Goal: Task Accomplishment & Management: Manage account settings

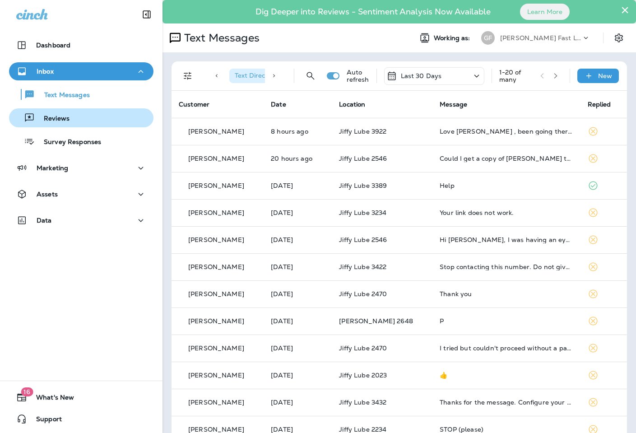
click at [56, 119] on p "Reviews" at bounding box center [52, 119] width 35 height 9
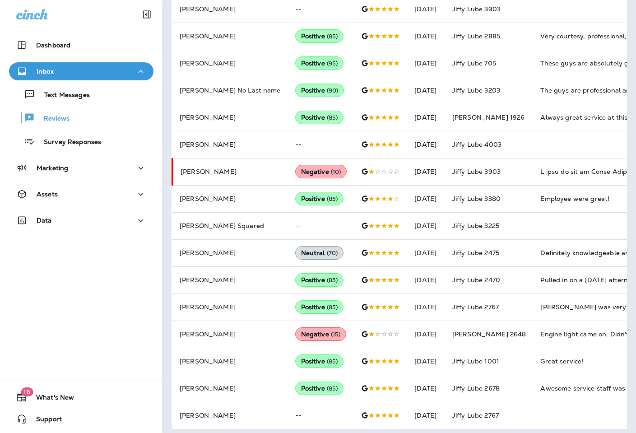
scroll to position [420, 0]
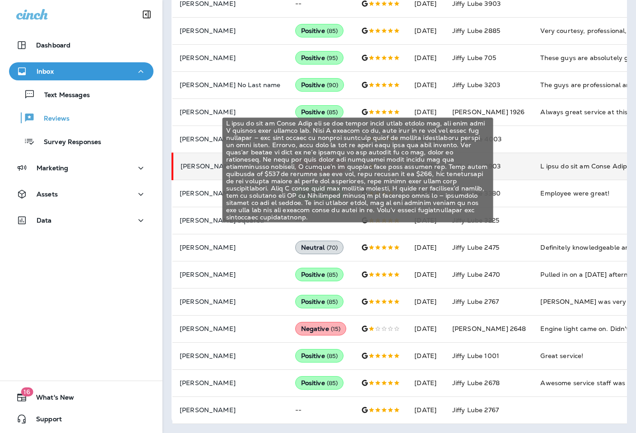
click at [540, 167] on div "I took my car to Jiffy Lube for an oil change about three months ago, and this …" at bounding box center [600, 166] width 121 height 9
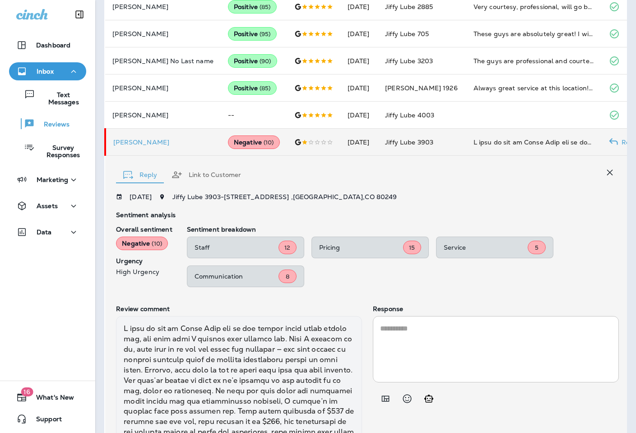
scroll to position [540, 0]
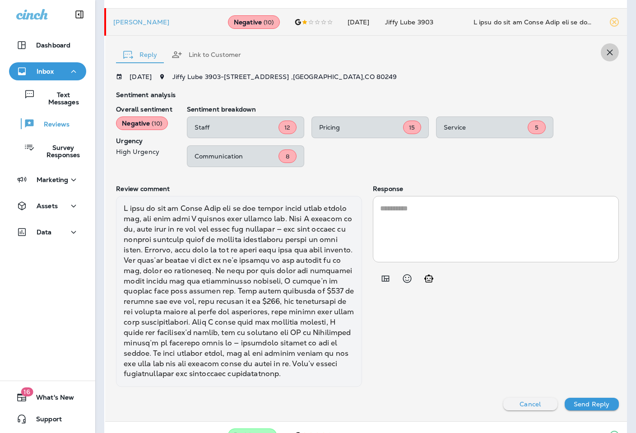
click at [604, 50] on icon "button" at bounding box center [609, 52] width 11 height 11
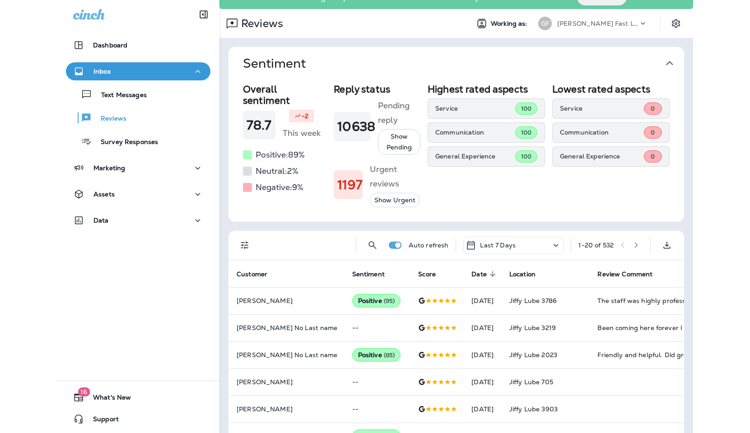
scroll to position [0, 0]
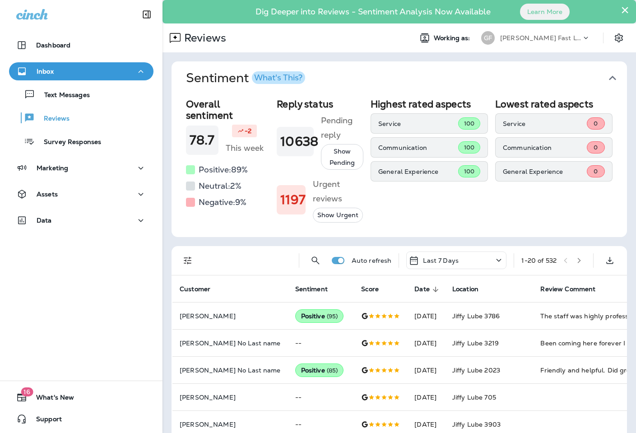
click at [556, 34] on p "[PERSON_NAME] Fast Lube dba [PERSON_NAME]" at bounding box center [540, 37] width 81 height 7
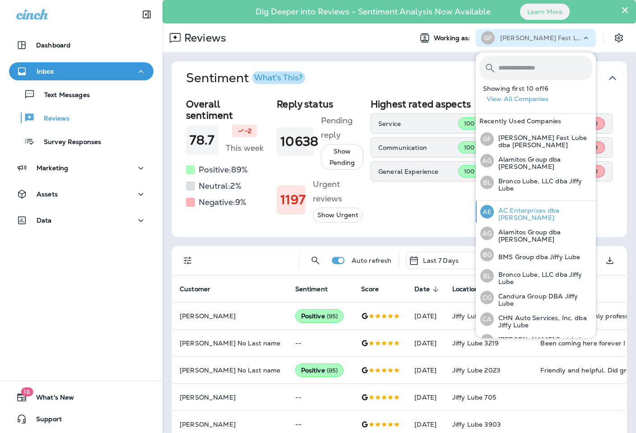
click at [536, 207] on div "AE AC Enterprises dba [PERSON_NAME]" at bounding box center [536, 212] width 119 height 22
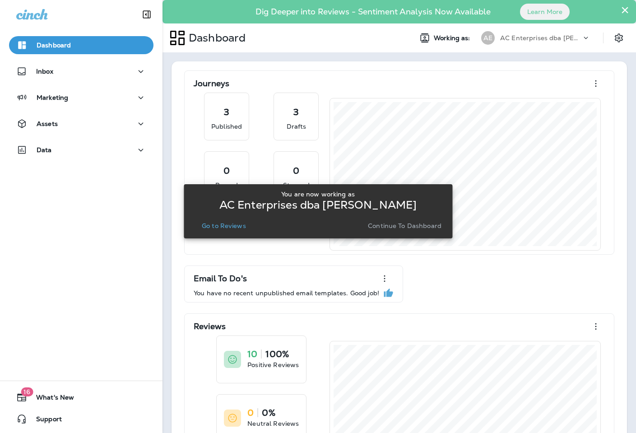
click at [232, 226] on p "Go to Reviews" at bounding box center [224, 225] width 44 height 7
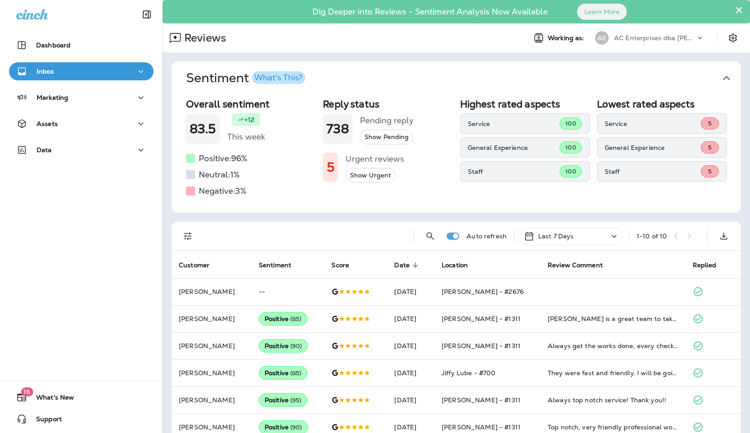
click at [635, 40] on p "AC Enterprises dba [PERSON_NAME]" at bounding box center [654, 37] width 81 height 7
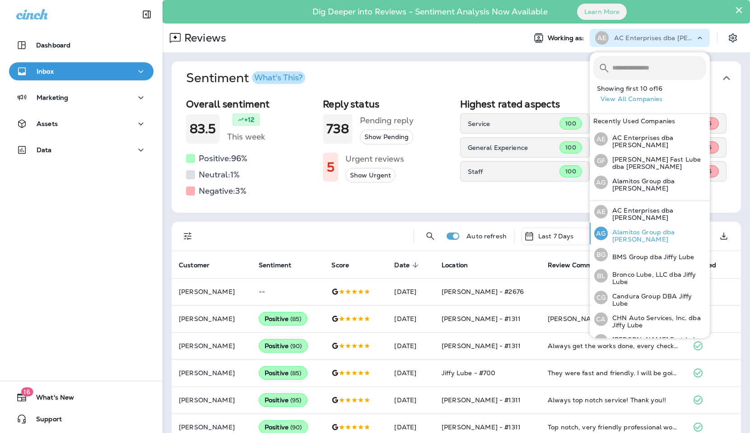
click at [636, 235] on p "Alamitos Group dba [PERSON_NAME]" at bounding box center [657, 235] width 98 height 14
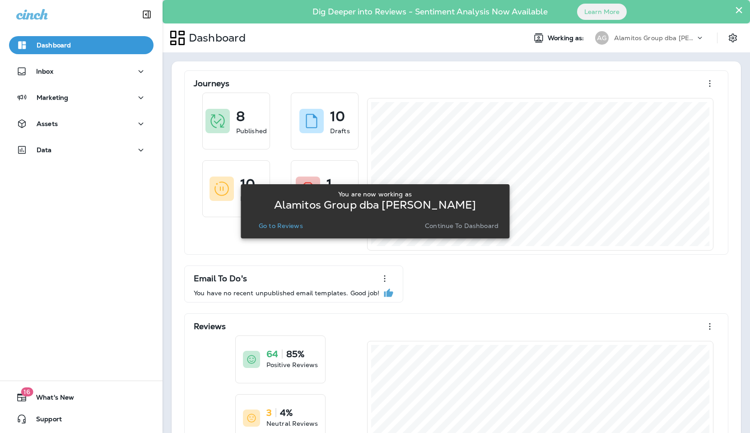
click at [280, 222] on p "Go to Reviews" at bounding box center [281, 225] width 44 height 7
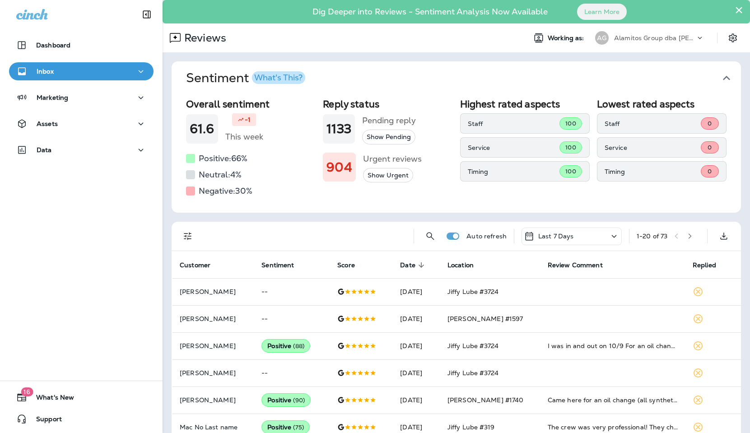
click at [636, 38] on p "Alamitos Group dba [PERSON_NAME]" at bounding box center [654, 37] width 81 height 7
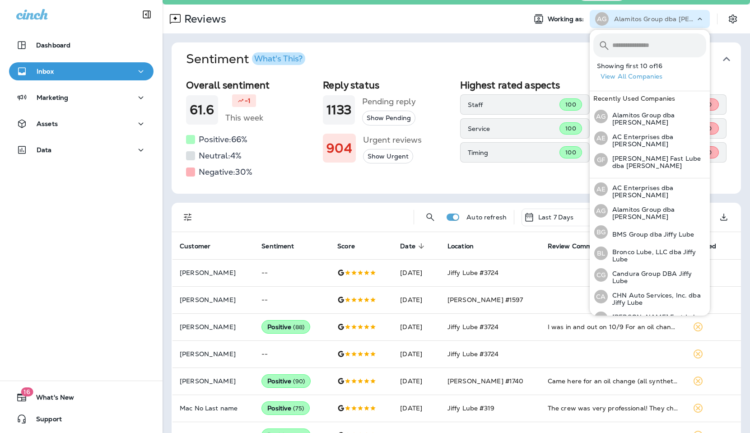
scroll to position [24, 0]
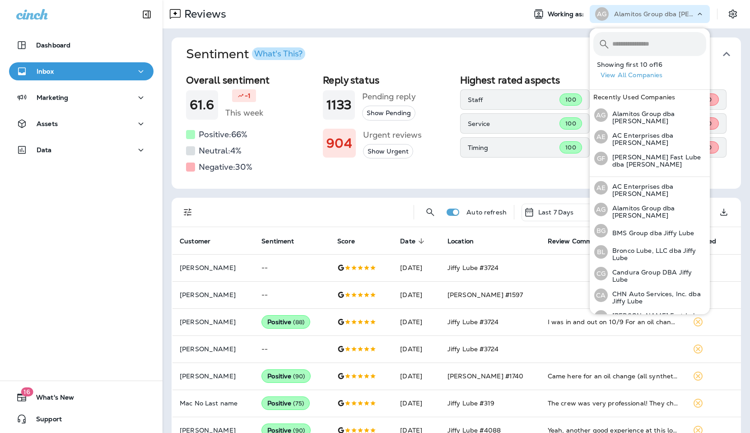
click at [568, 52] on span "Sentiment What's This?" at bounding box center [452, 53] width 533 height 15
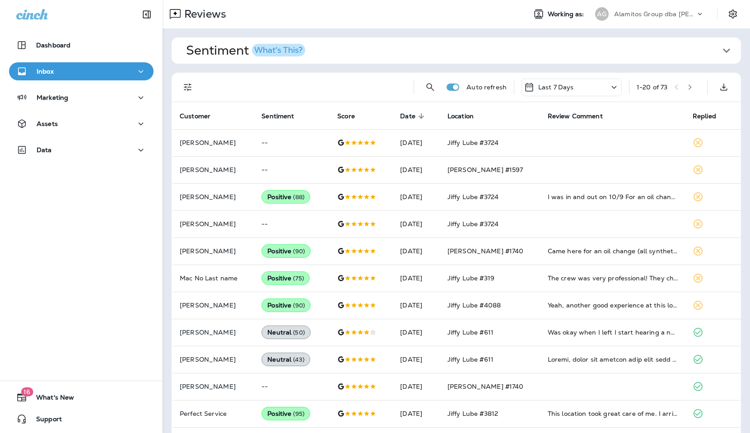
click at [634, 8] on div "Alamitos Group dba [PERSON_NAME]" at bounding box center [654, 14] width 81 height 14
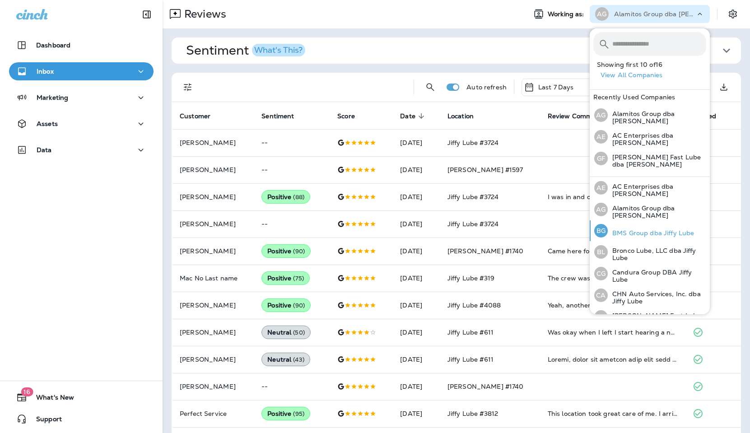
click at [636, 230] on p "BMS Group dba Jiffy Lube" at bounding box center [651, 232] width 86 height 7
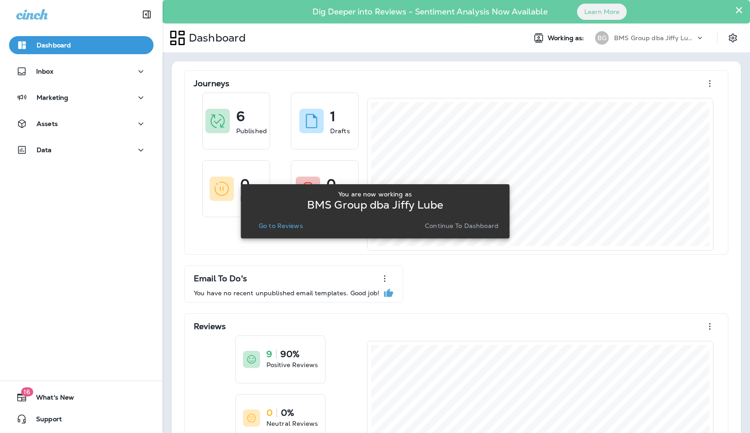
click at [274, 223] on p "Go to Reviews" at bounding box center [281, 225] width 44 height 7
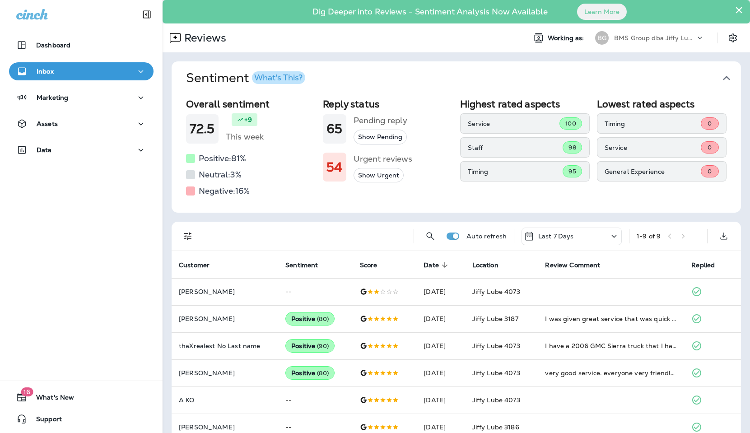
click at [636, 32] on div "BMS Group dba Jiffy Lube" at bounding box center [654, 38] width 81 height 14
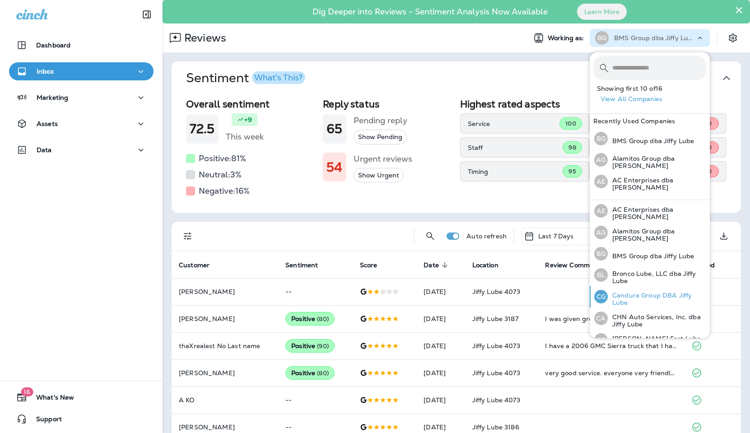
click at [617, 292] on p "Candura Group DBA Jiffy Lube" at bounding box center [657, 299] width 98 height 14
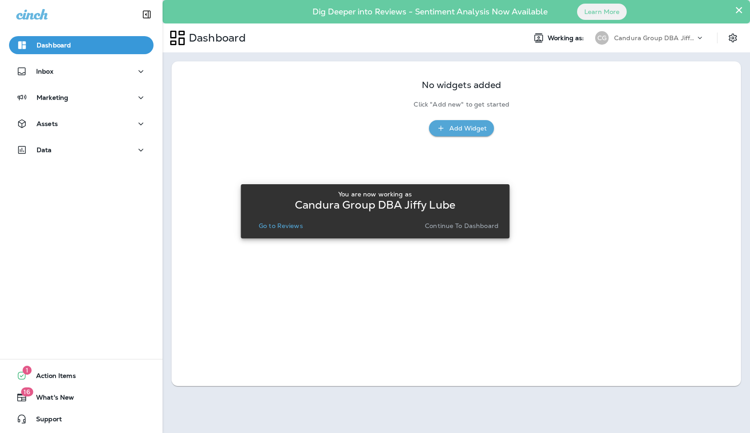
click at [285, 225] on p "Go to Reviews" at bounding box center [281, 225] width 44 height 7
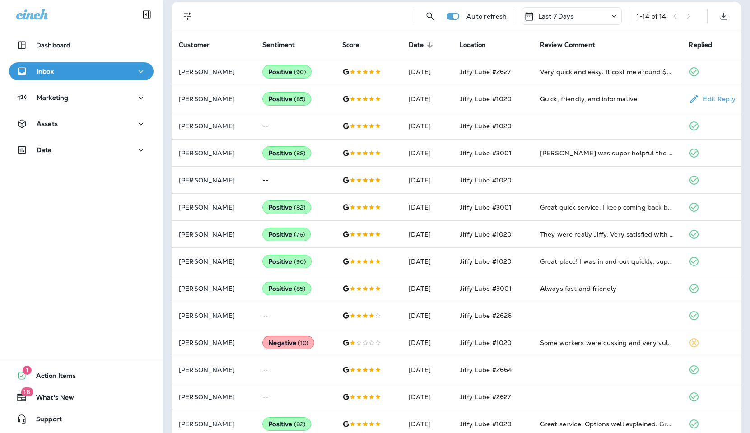
scroll to position [233, 0]
